Goal: Task Accomplishment & Management: Complete application form

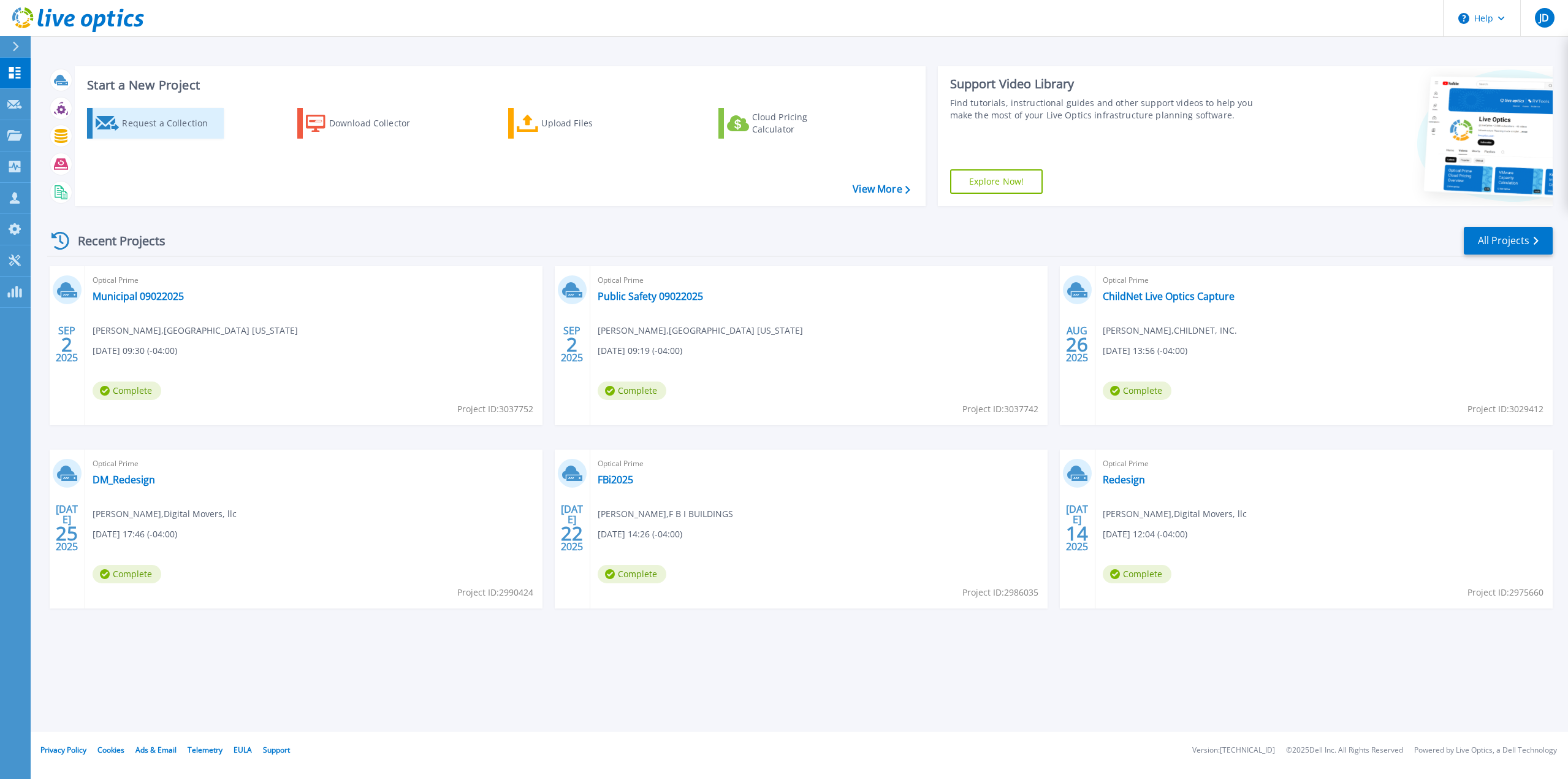
click at [132, 117] on div "Request a Collection" at bounding box center [171, 123] width 98 height 24
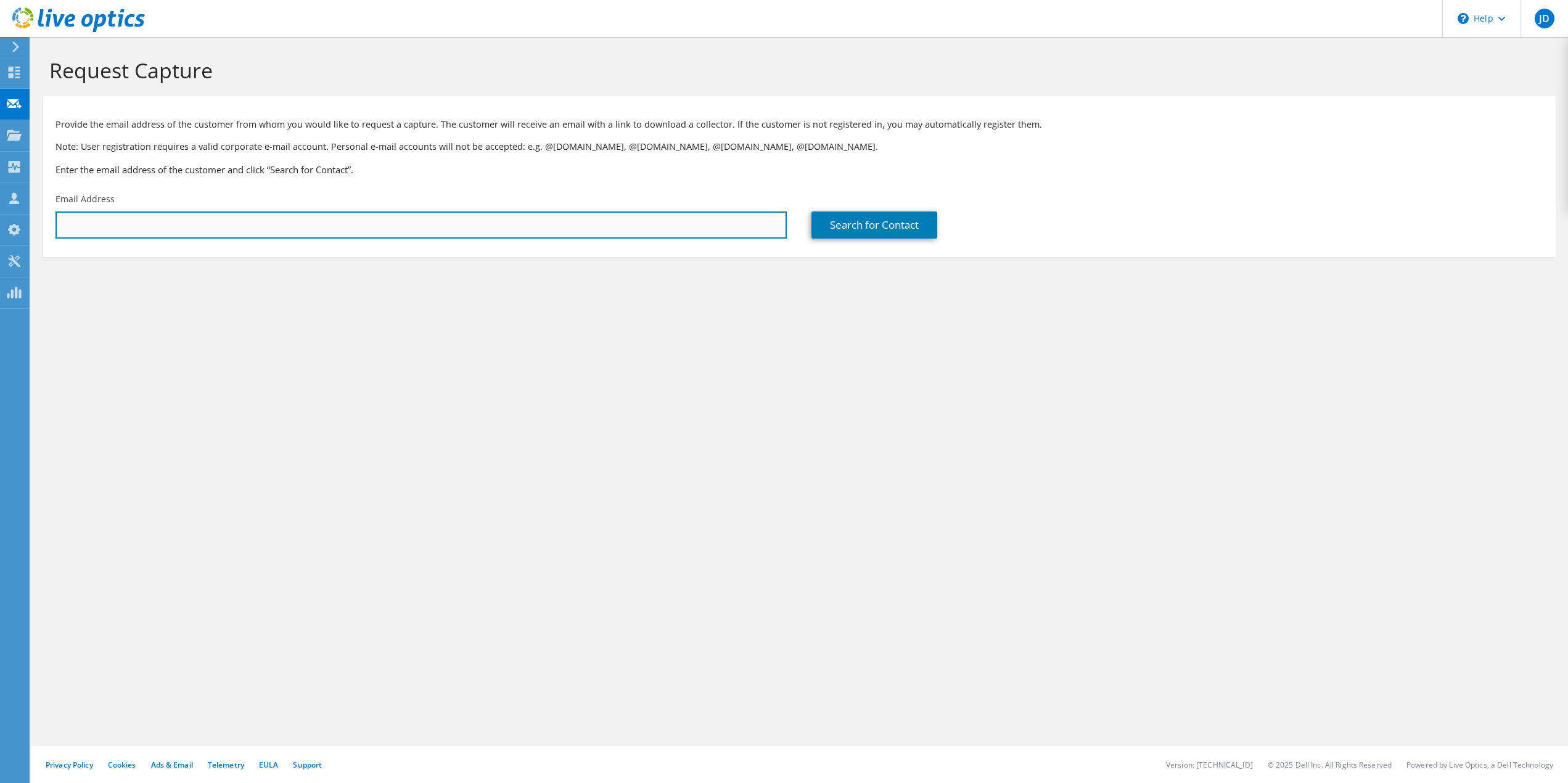
click at [164, 225] on input "text" at bounding box center [420, 225] width 731 height 27
click at [202, 227] on input "text" at bounding box center [420, 225] width 731 height 27
paste input "[PERSON_NAME] <[PERSON_NAME][EMAIL_ADDRESS][DOMAIN_NAME]>"
type input "frank.shin@okeeschools.org"
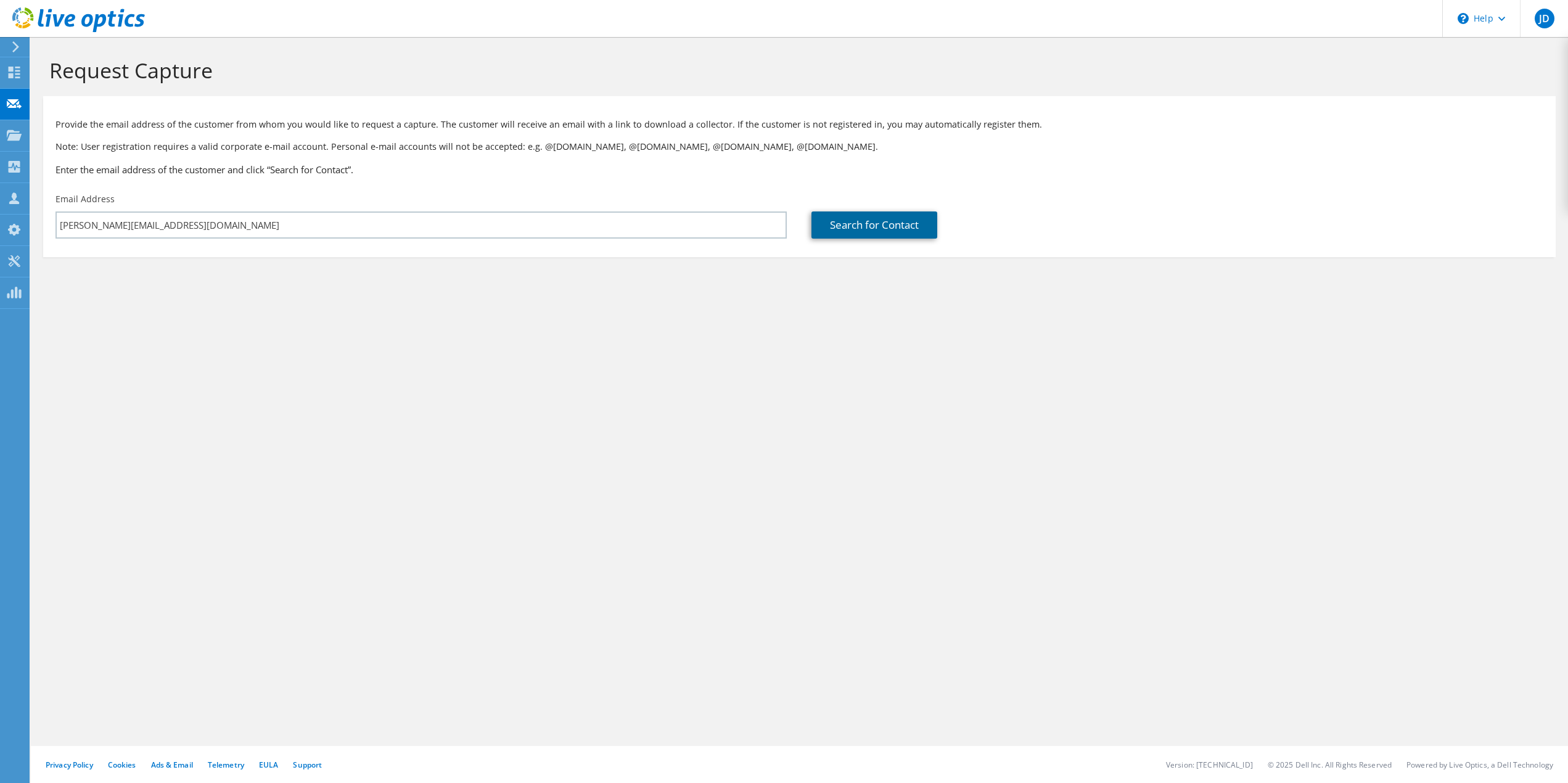
click at [854, 220] on link "Search for Contact" at bounding box center [875, 225] width 126 height 27
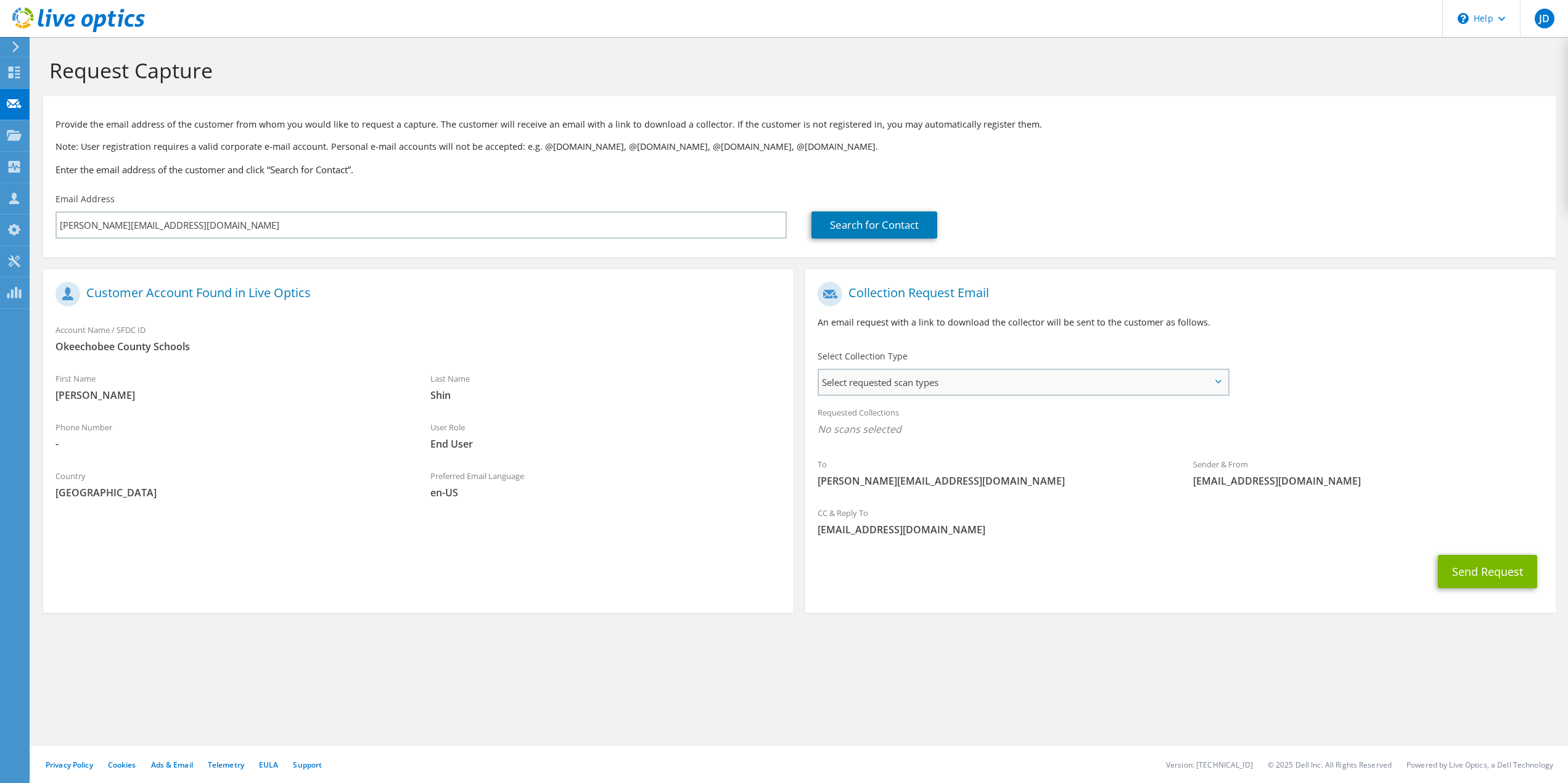
click at [921, 380] on span "Select requested scan types" at bounding box center [1023, 382] width 409 height 24
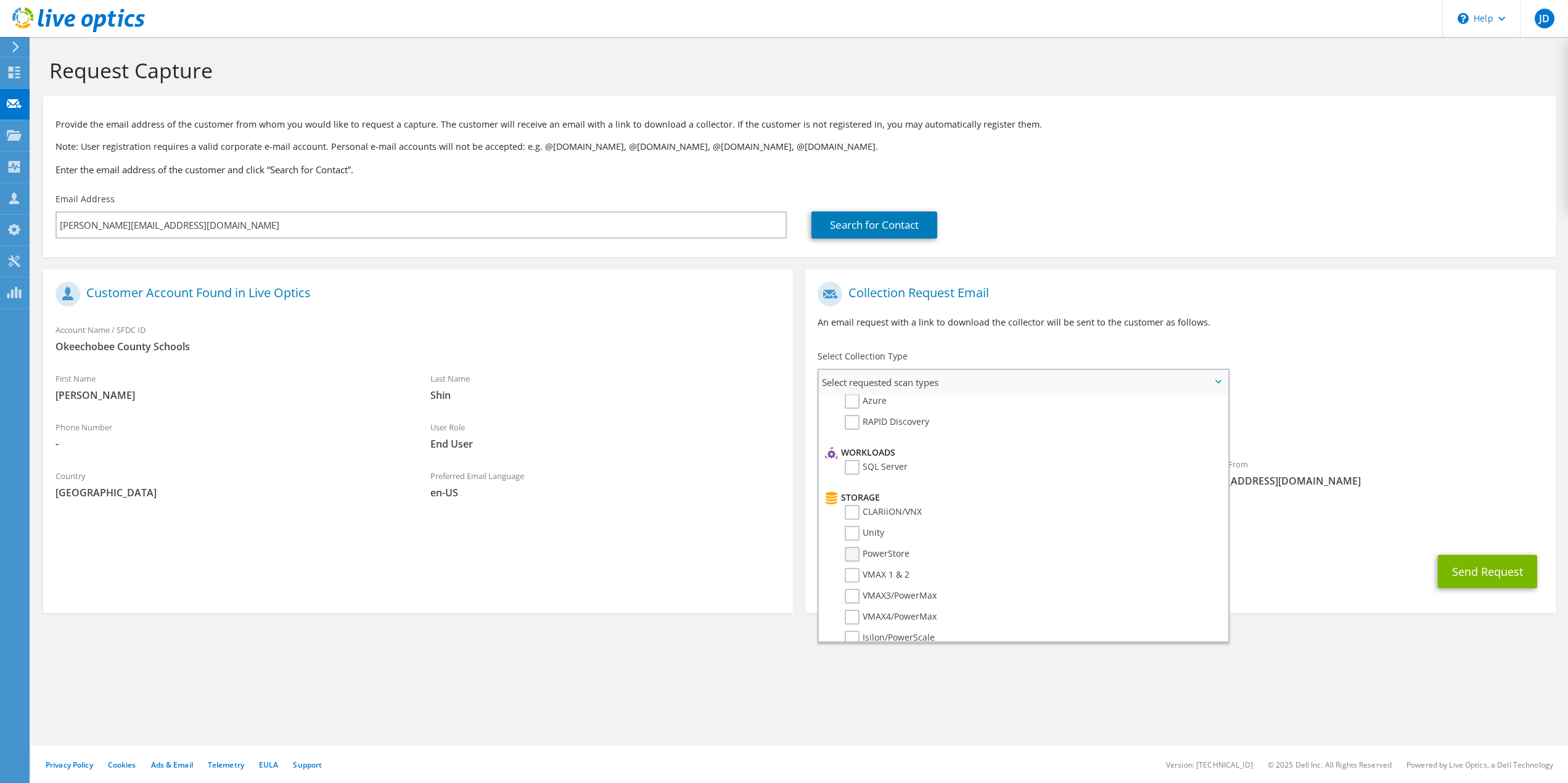
click at [880, 559] on label "PowerStore" at bounding box center [877, 554] width 65 height 15
click at [0, 0] on input "PowerStore" at bounding box center [0, 0] width 0 height 0
click at [1286, 441] on span "PowerStore" at bounding box center [1180, 433] width 725 height 20
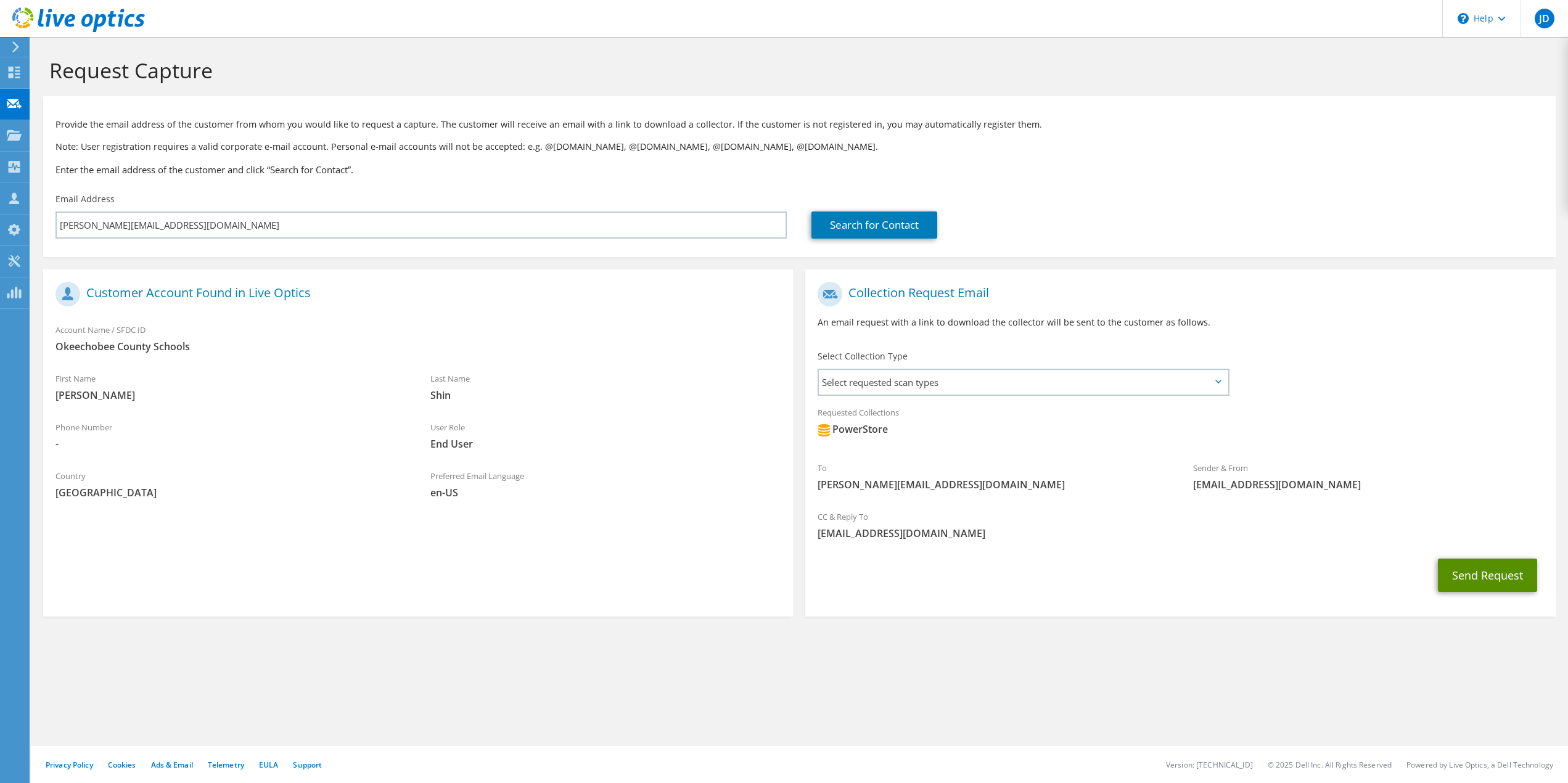
click at [1484, 577] on button "Send Request" at bounding box center [1487, 575] width 99 height 33
